Goal: Task Accomplishment & Management: Use online tool/utility

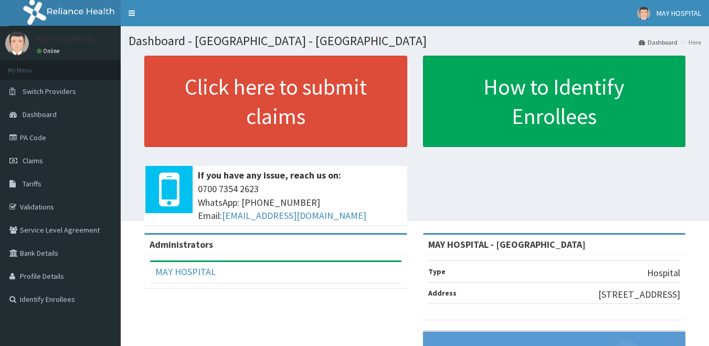
click at [40, 207] on link "Validations" at bounding box center [60, 206] width 121 height 23
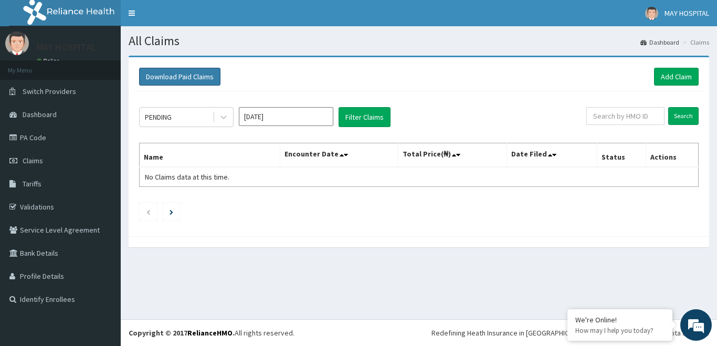
click at [182, 74] on button "Download Paid Claims" at bounding box center [179, 77] width 81 height 18
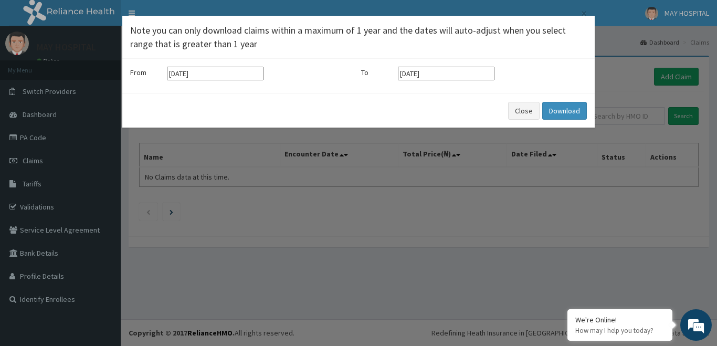
click at [207, 72] on input "[DATE]" at bounding box center [215, 74] width 97 height 14
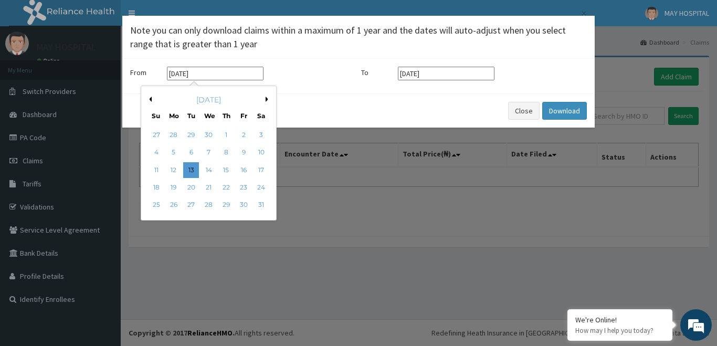
click at [149, 100] on button "Previous Month" at bounding box center [148, 99] width 5 height 5
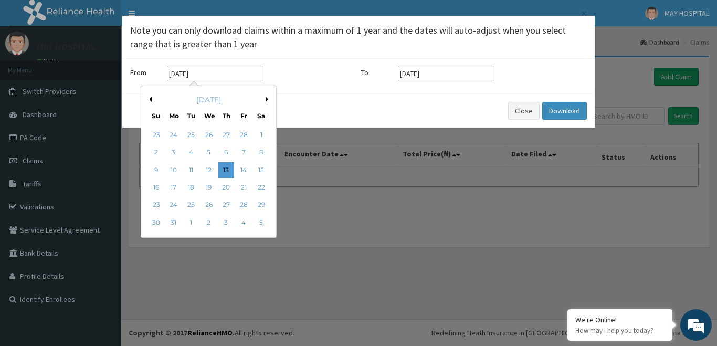
click at [149, 100] on button "Previous Month" at bounding box center [148, 99] width 5 height 5
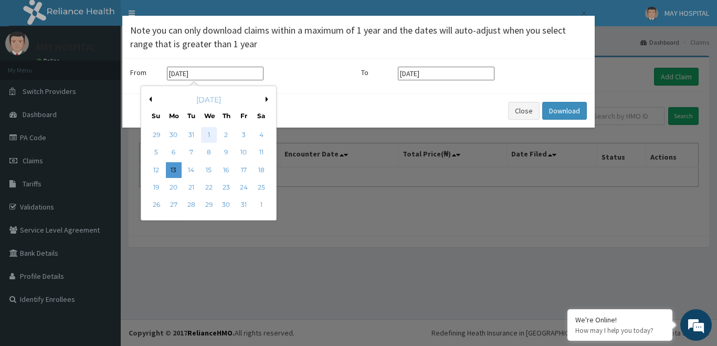
click at [208, 131] on div "1" at bounding box center [209, 135] width 16 height 16
type input "[DATE]"
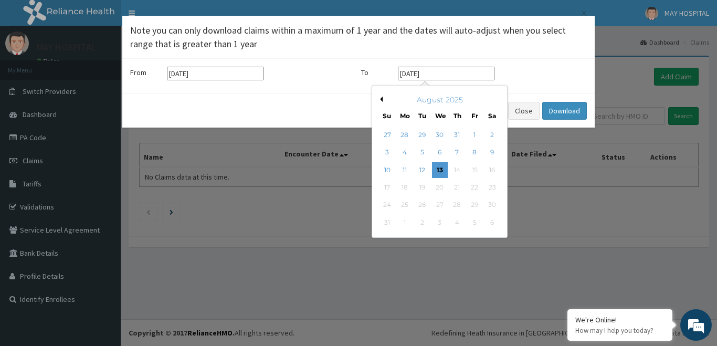
click at [441, 74] on input "[DATE]" at bounding box center [446, 74] width 97 height 14
click at [441, 170] on div "13" at bounding box center [440, 170] width 16 height 16
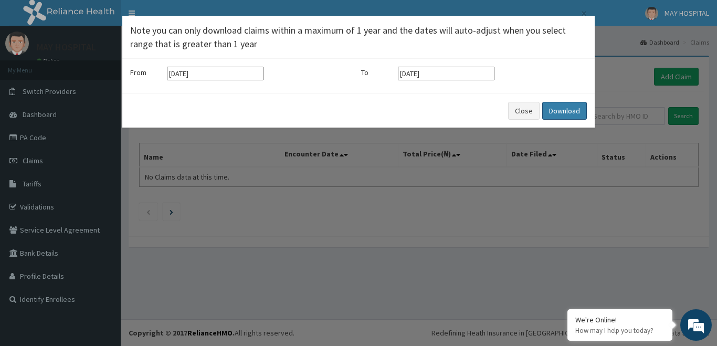
click at [561, 111] on button "Download" at bounding box center [564, 111] width 45 height 18
click at [560, 110] on button "Download" at bounding box center [564, 111] width 45 height 18
click at [188, 250] on div "× Note you can only download claims within a maximum of 1 year and the dates wi…" at bounding box center [358, 173] width 717 height 346
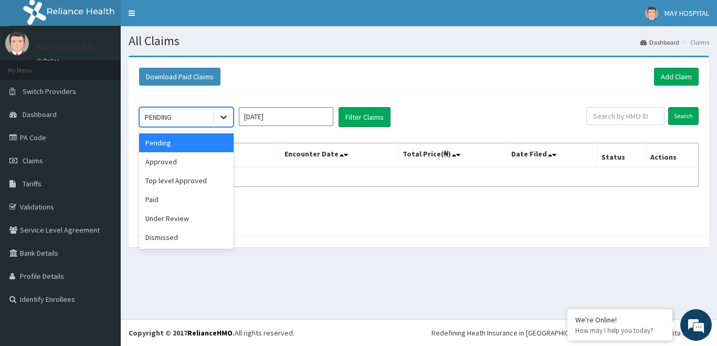
click at [225, 117] on icon at bounding box center [223, 118] width 6 height 4
click at [181, 220] on div "Under Review" at bounding box center [186, 218] width 94 height 19
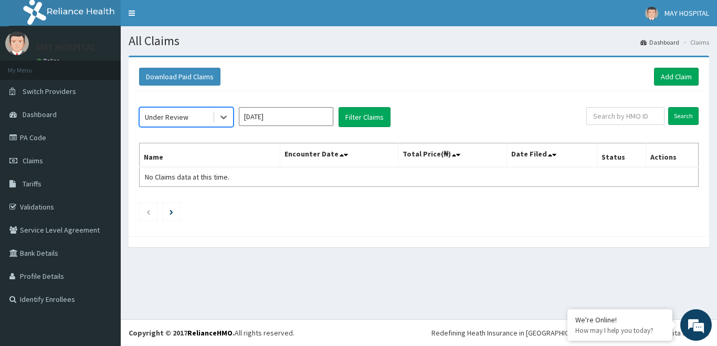
click at [417, 225] on div "option Under Review, selected. Select is focused ,type to refine list, press Do…" at bounding box center [419, 161] width 570 height 140
click at [223, 117] on icon at bounding box center [223, 117] width 10 height 10
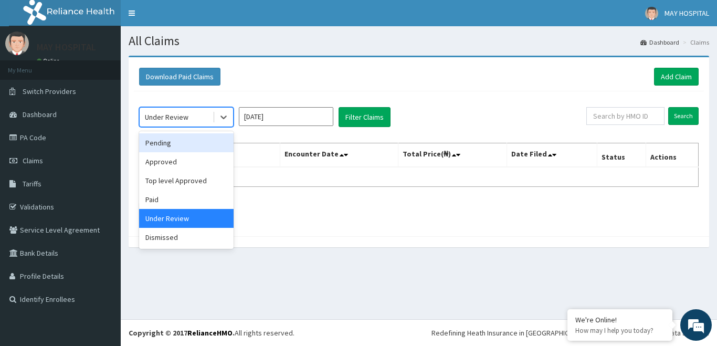
click at [163, 143] on div "Pending" at bounding box center [186, 142] width 94 height 19
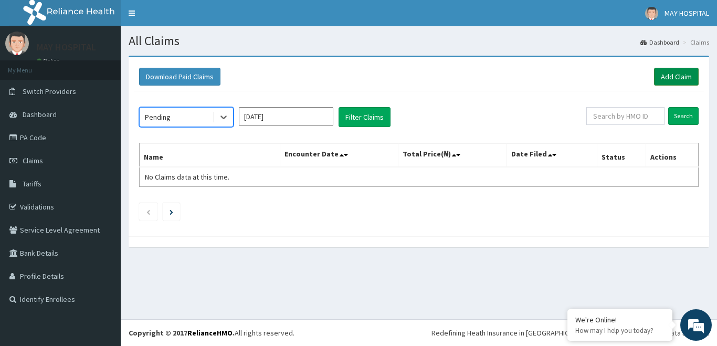
click at [679, 75] on link "Add Claim" at bounding box center [676, 77] width 45 height 18
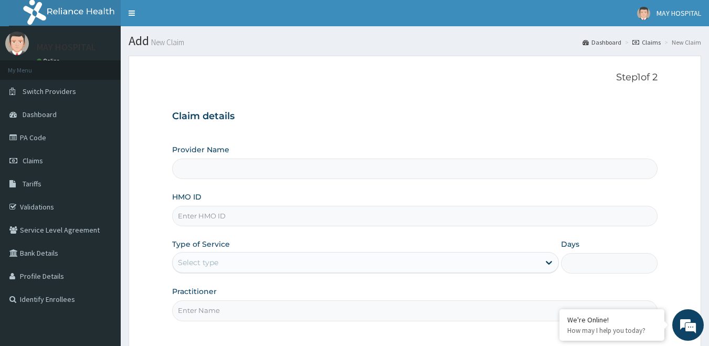
scroll to position [52, 0]
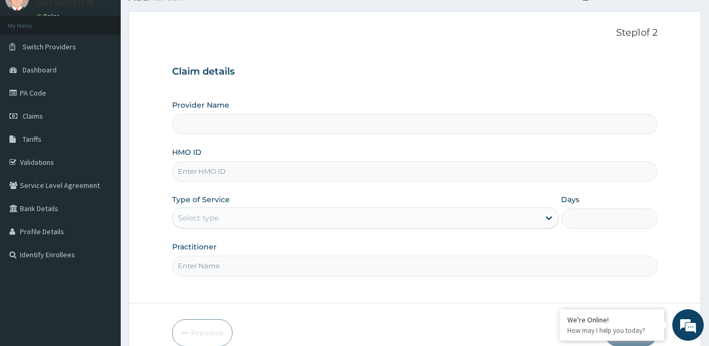
type input "MAY HOSPITAL - SHENDAM"
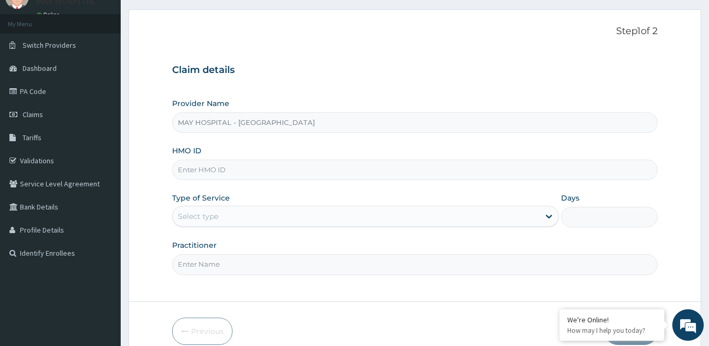
scroll to position [0, 0]
